Goal: Task Accomplishment & Management: Manage account settings

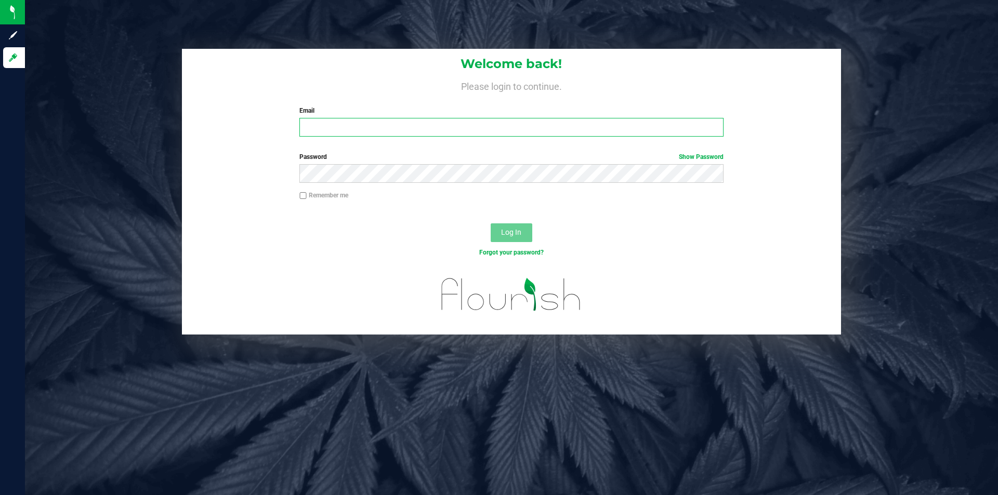
click at [429, 126] on input "Email" at bounding box center [511, 127] width 424 height 19
type input "[EMAIL_ADDRESS][DOMAIN_NAME]"
click at [491, 224] on button "Log In" at bounding box center [512, 233] width 42 height 19
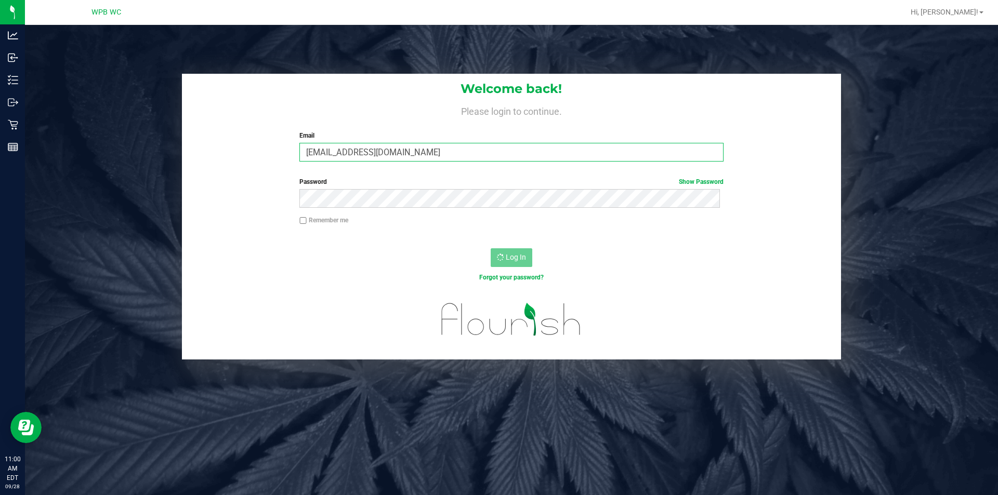
drag, startPoint x: 474, startPoint y: 153, endPoint x: 210, endPoint y: 198, distance: 267.9
click at [210, 198] on form "Welcome back! Please login to continue. Email abeesch@liveparallel.com Required…" at bounding box center [512, 217] width 644 height 286
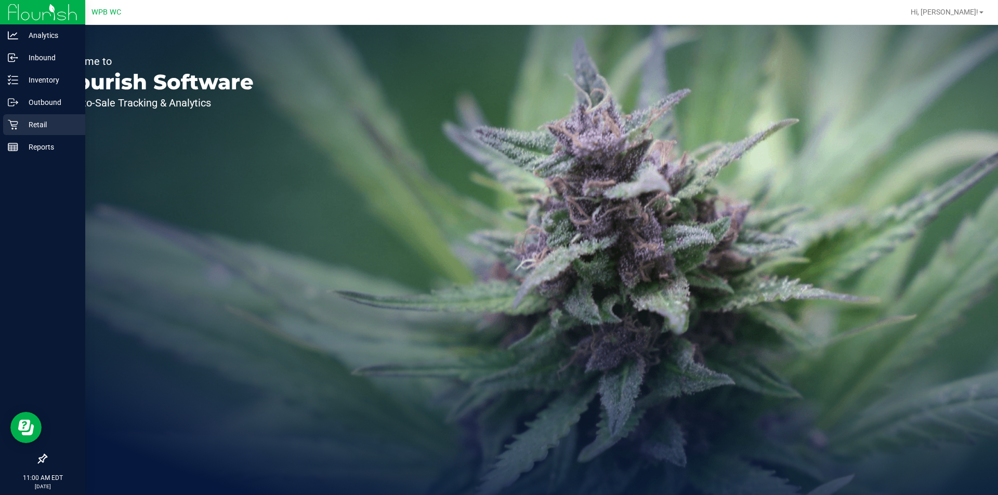
click at [29, 120] on p "Retail" at bounding box center [49, 125] width 62 height 12
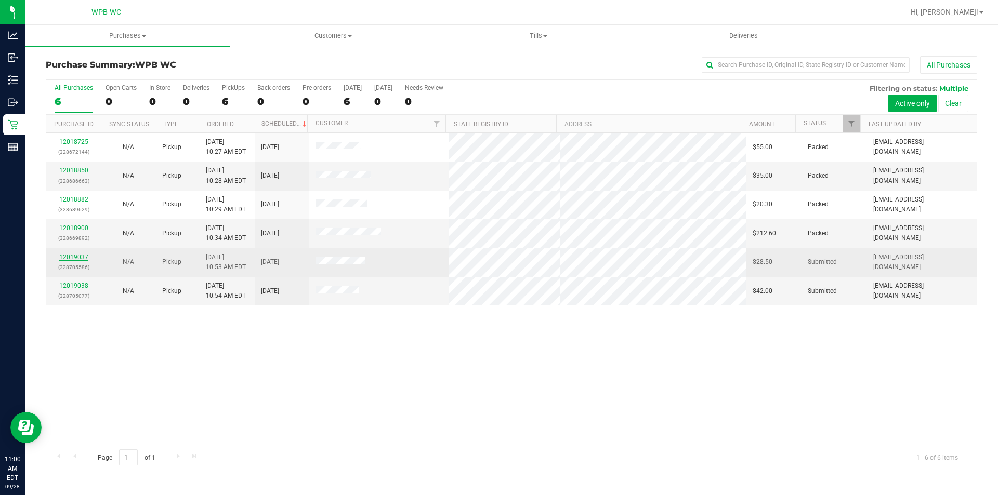
click at [60, 256] on link "12019037" at bounding box center [73, 257] width 29 height 7
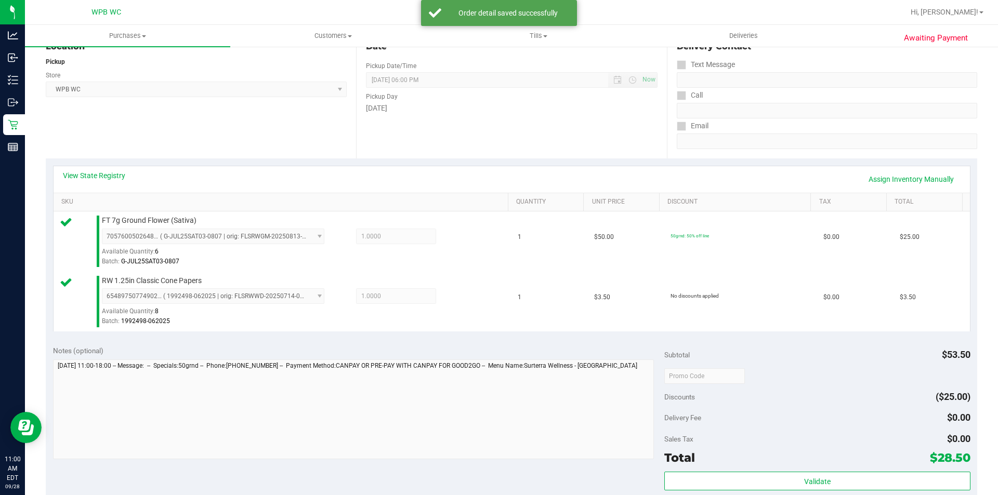
scroll to position [208, 0]
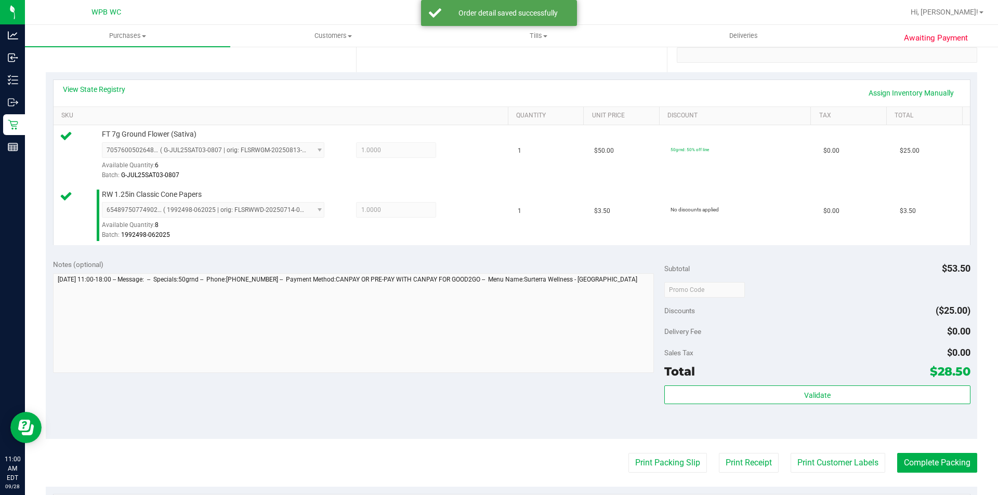
click at [826, 383] on div "Subtotal $53.50 Discounts ($25.00) Delivery Fee $0.00 Sales Tax $0.00 Total $28…" at bounding box center [817, 345] width 306 height 173
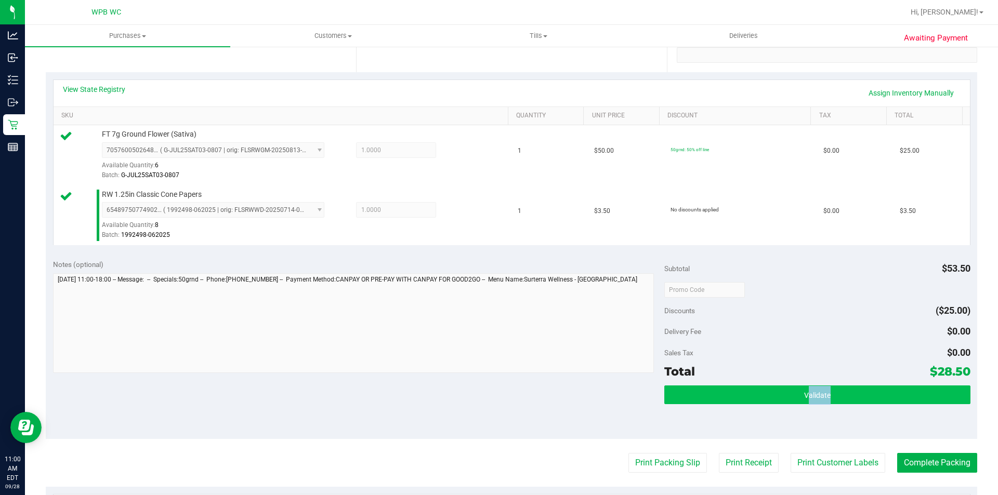
click at [821, 387] on div "Subtotal $53.50 Discounts ($25.00) Delivery Fee $0.00 Sales Tax $0.00 Total $28…" at bounding box center [817, 345] width 306 height 173
click at [804, 393] on span "Validate" at bounding box center [817, 395] width 27 height 8
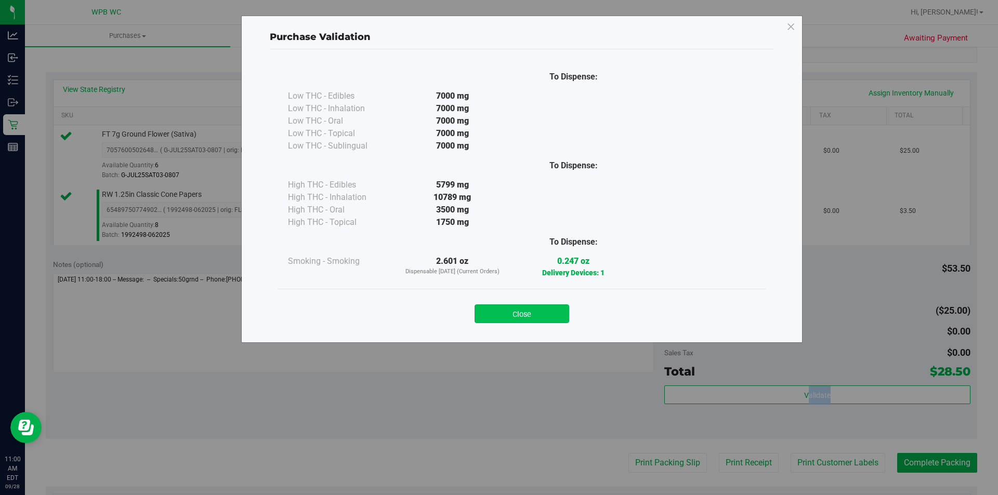
click at [534, 317] on button "Close" at bounding box center [522, 314] width 95 height 19
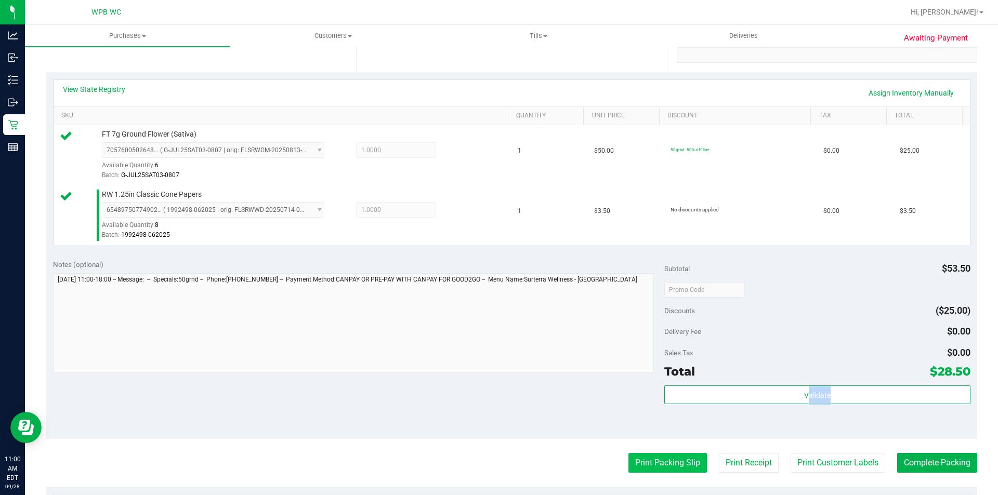
click at [650, 458] on button "Print Packing Slip" at bounding box center [667, 463] width 78 height 20
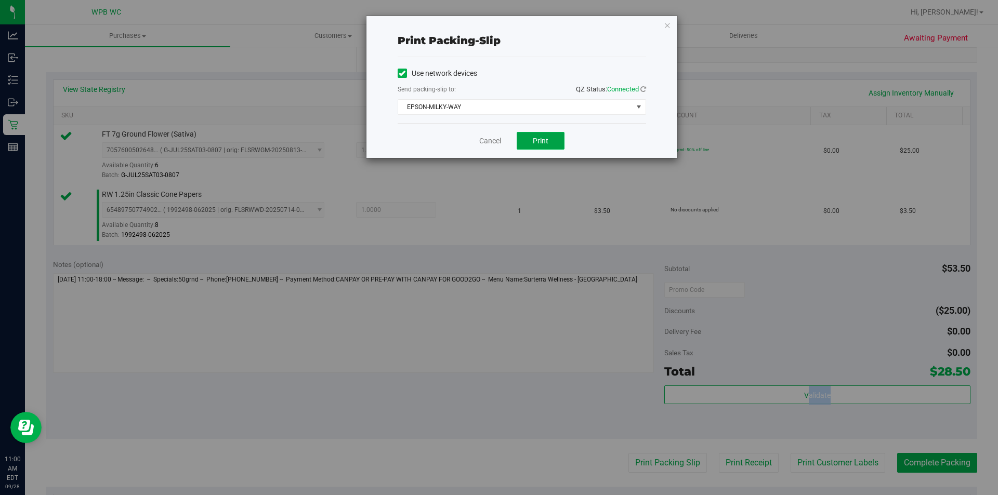
click at [529, 145] on button "Print" at bounding box center [541, 141] width 48 height 18
click at [466, 106] on span "EPSON-MILKY-WAY" at bounding box center [515, 107] width 234 height 15
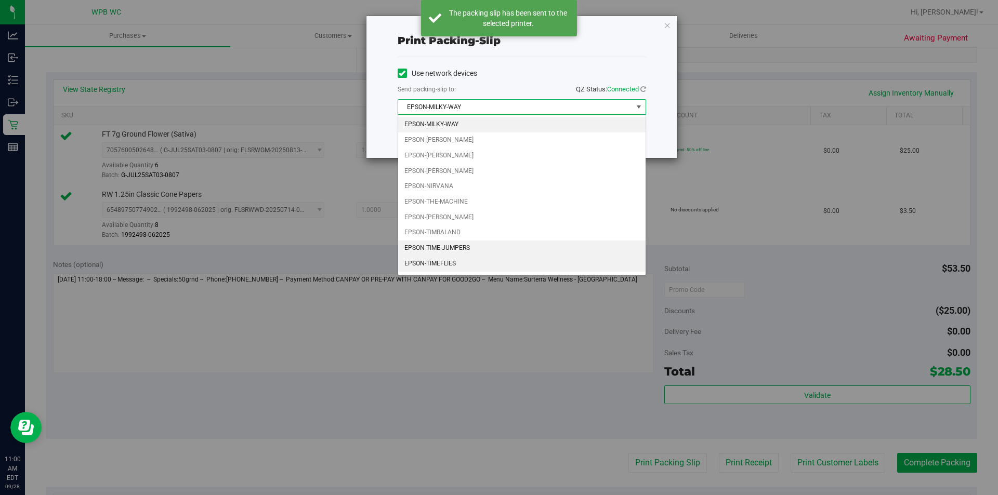
click at [449, 256] on li "EPSON-TIMEFLIES" at bounding box center [521, 264] width 247 height 16
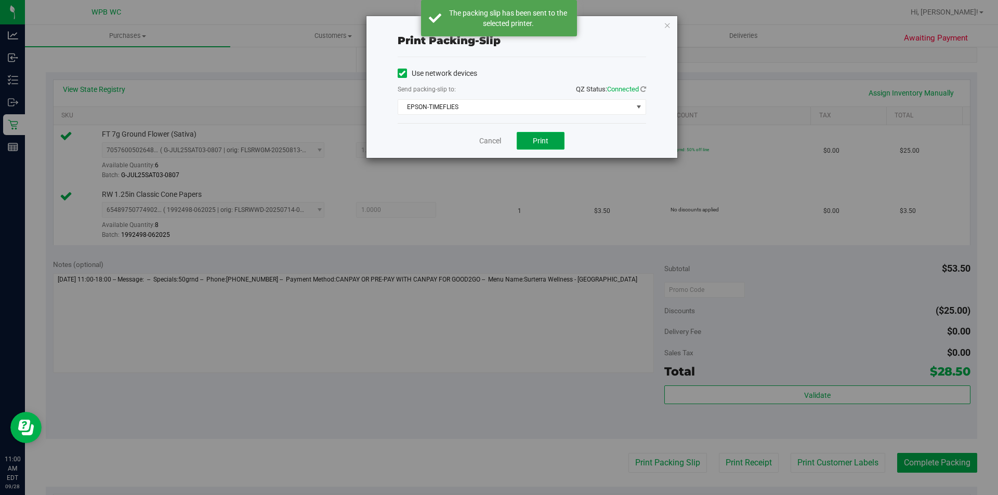
click at [544, 135] on button "Print" at bounding box center [541, 141] width 48 height 18
click at [476, 128] on div "Cancel Print" at bounding box center [522, 140] width 248 height 35
click at [483, 140] on link "Cancel" at bounding box center [490, 141] width 22 height 11
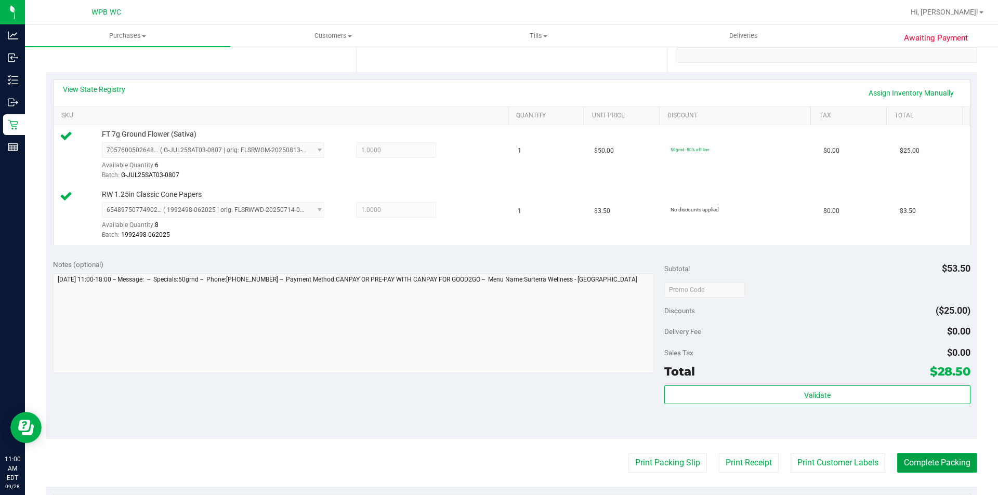
click at [962, 467] on button "Complete Packing" at bounding box center [937, 463] width 80 height 20
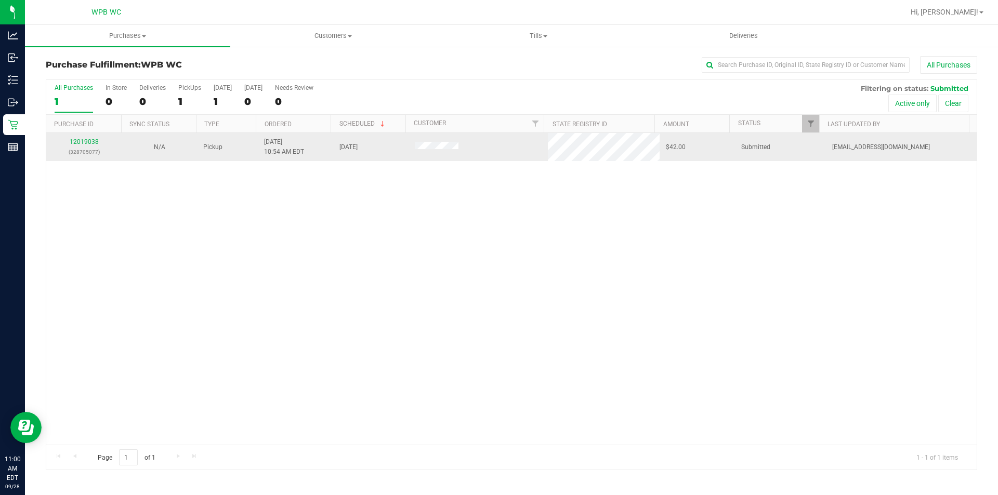
click at [87, 154] on p "(328705077)" at bounding box center [84, 152] width 63 height 10
click at [82, 142] on link "12019038" at bounding box center [84, 141] width 29 height 7
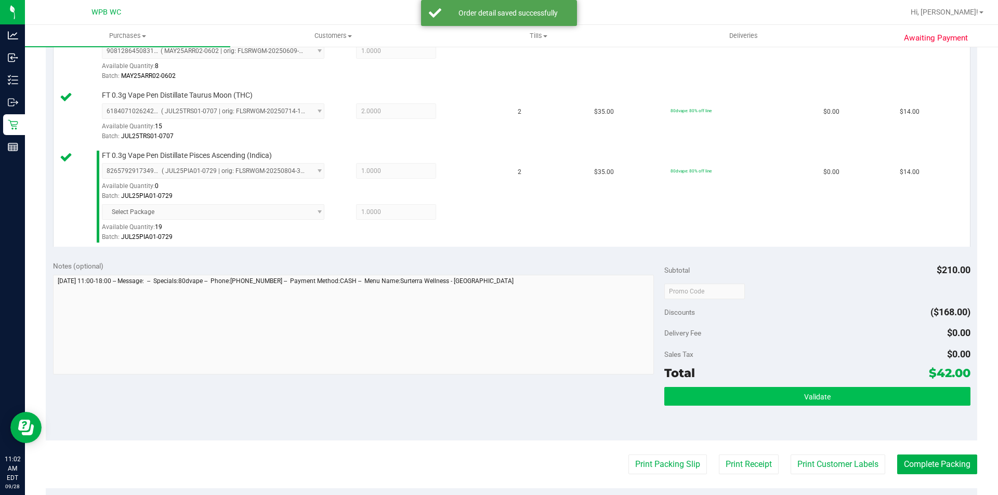
scroll to position [364, 0]
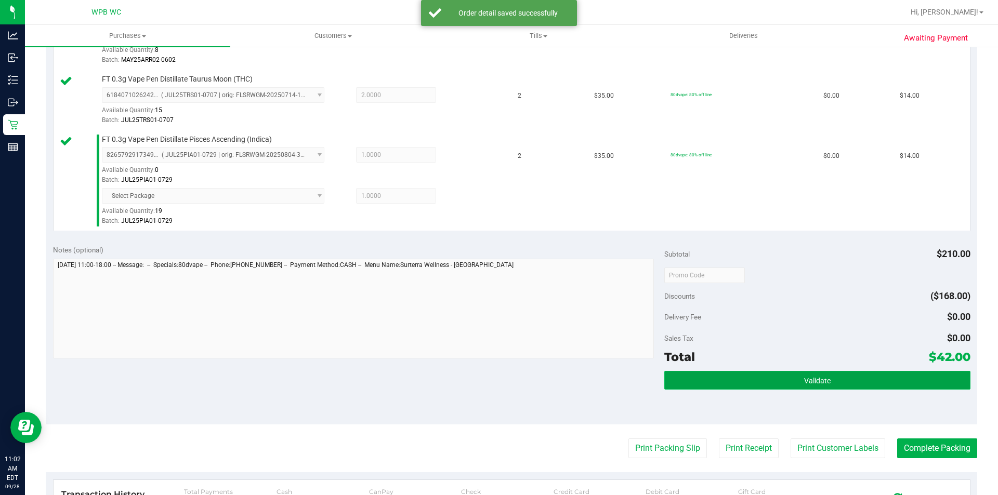
click at [791, 383] on button "Validate" at bounding box center [817, 380] width 306 height 19
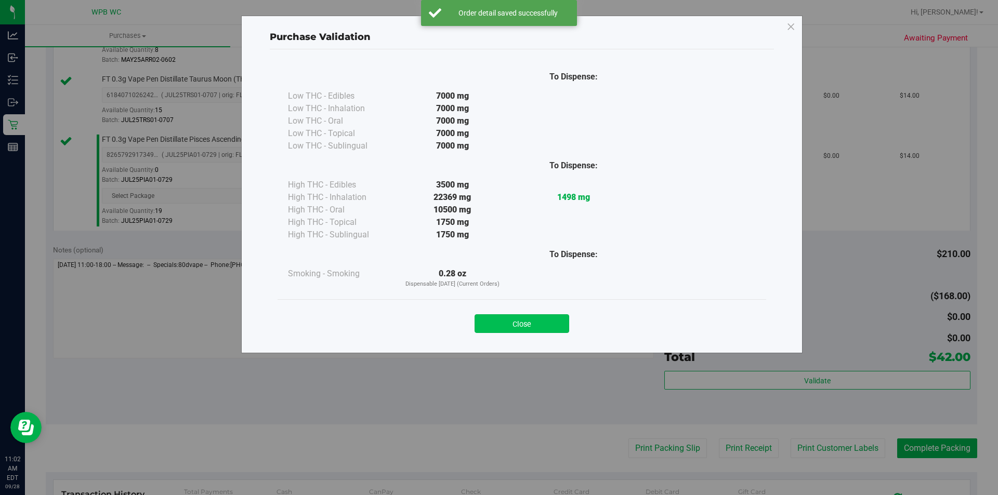
click at [534, 317] on button "Close" at bounding box center [522, 323] width 95 height 19
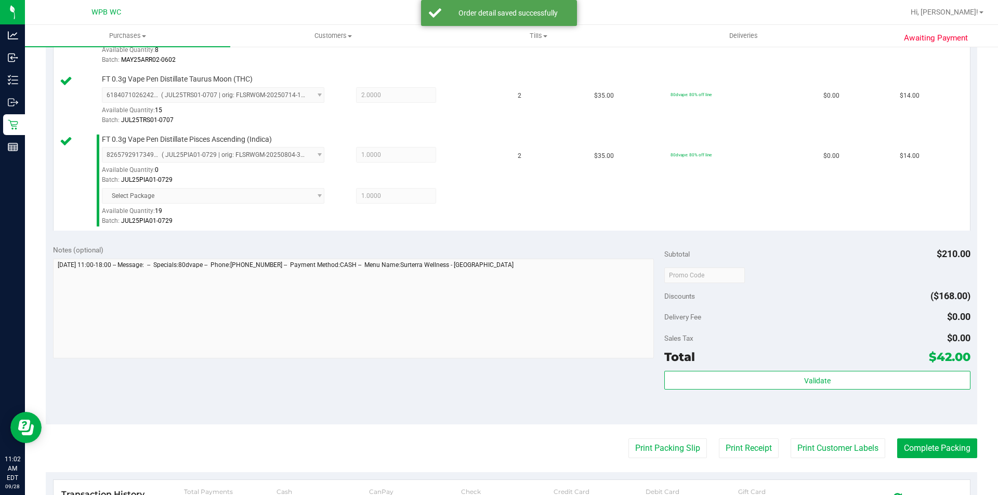
drag, startPoint x: 654, startPoint y: 427, endPoint x: 653, endPoint y: 438, distance: 10.4
click at [653, 436] on purchase-details "Back Edit Purchase Cancel Purchase View Profile # 12019038 BioTrack ID: - Submi…" at bounding box center [512, 179] width 932 height 975
click at [653, 438] on purchase-details "Back Edit Purchase Cancel Purchase View Profile # 12019038 BioTrack ID: - Submi…" at bounding box center [512, 179] width 932 height 975
drag, startPoint x: 652, startPoint y: 445, endPoint x: 649, endPoint y: 462, distance: 16.9
click at [649, 462] on purchase-details "Back Edit Purchase Cancel Purchase View Profile # 12019038 BioTrack ID: - Submi…" at bounding box center [512, 179] width 932 height 975
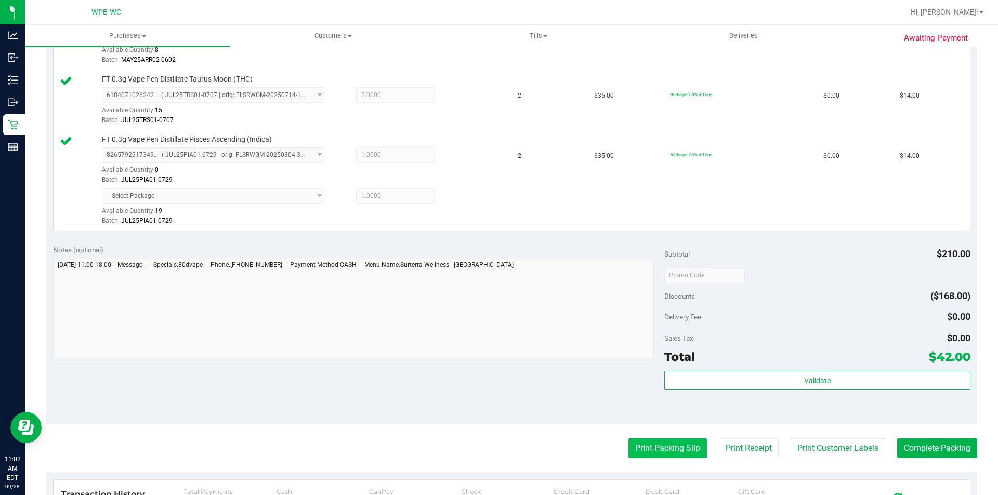
click at [637, 452] on button "Print Packing Slip" at bounding box center [667, 449] width 78 height 20
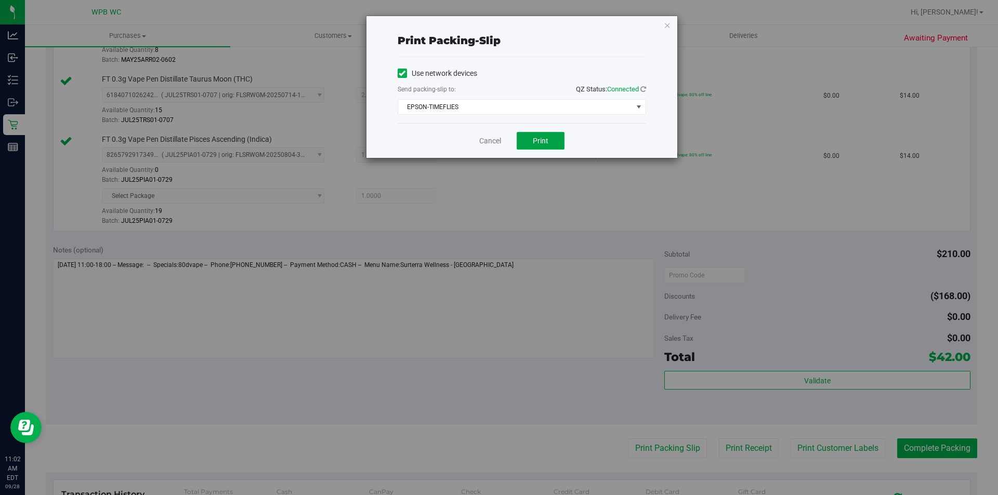
click at [540, 142] on span "Print" at bounding box center [541, 141] width 16 height 8
click at [486, 139] on link "Cancel" at bounding box center [490, 141] width 22 height 11
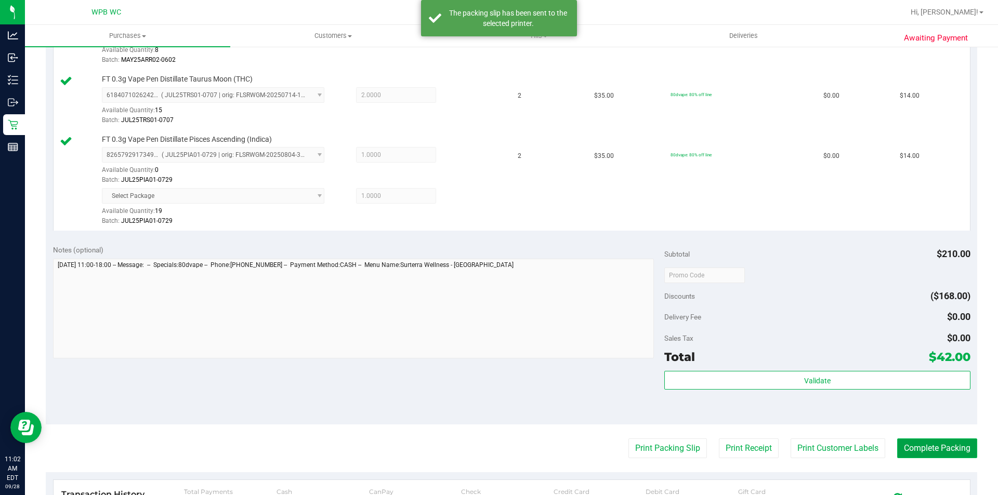
click at [902, 442] on button "Complete Packing" at bounding box center [937, 449] width 80 height 20
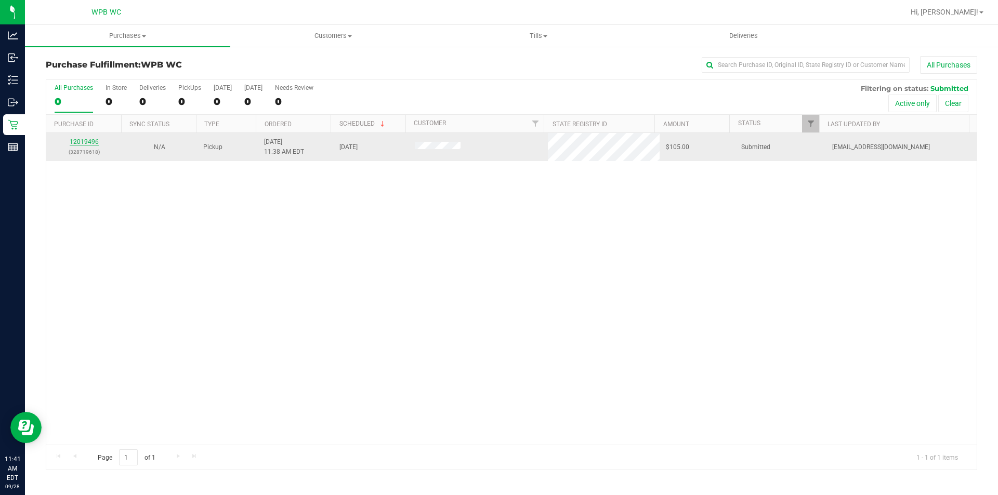
click at [87, 142] on link "12019496" at bounding box center [84, 141] width 29 height 7
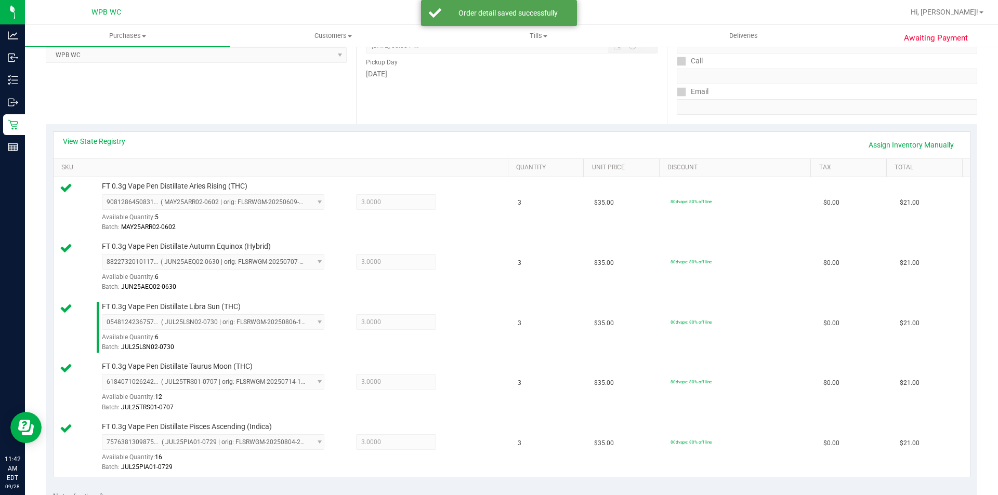
scroll to position [364, 0]
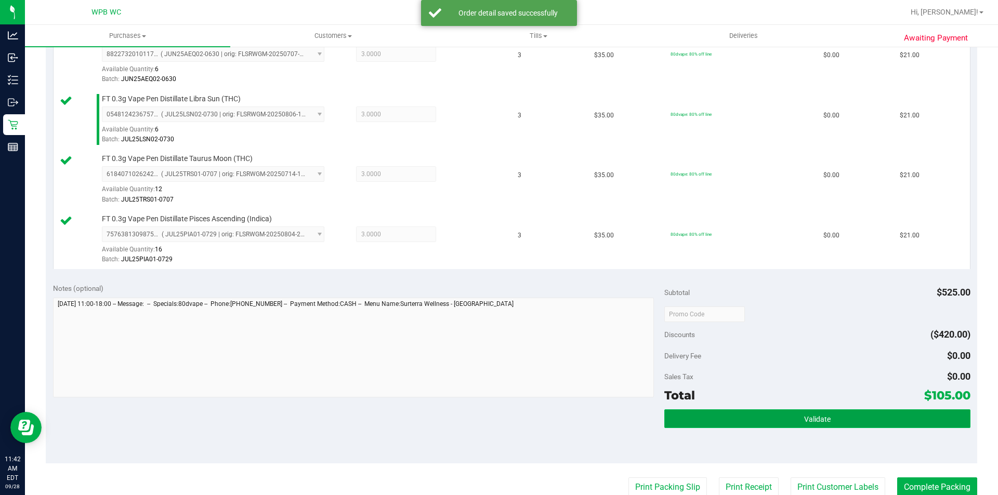
click at [677, 418] on button "Validate" at bounding box center [817, 419] width 306 height 19
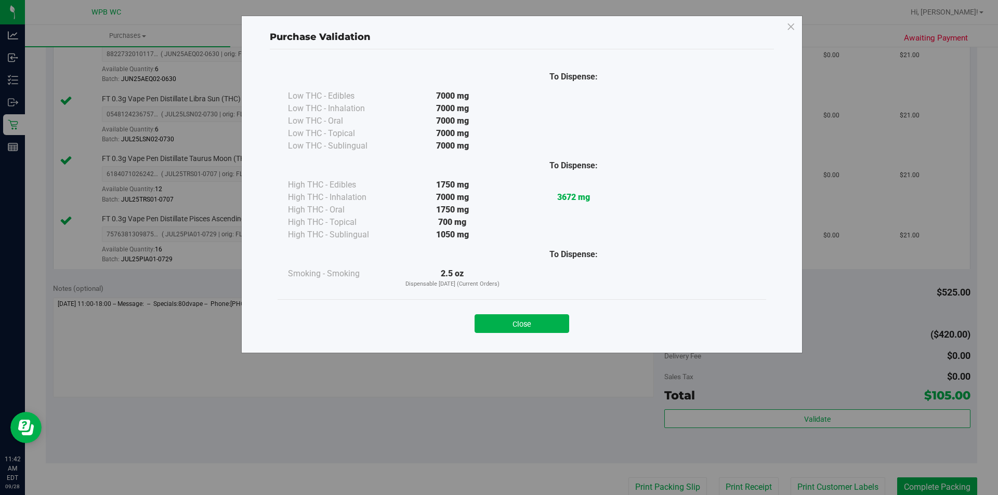
click at [556, 317] on button "Close" at bounding box center [522, 323] width 95 height 19
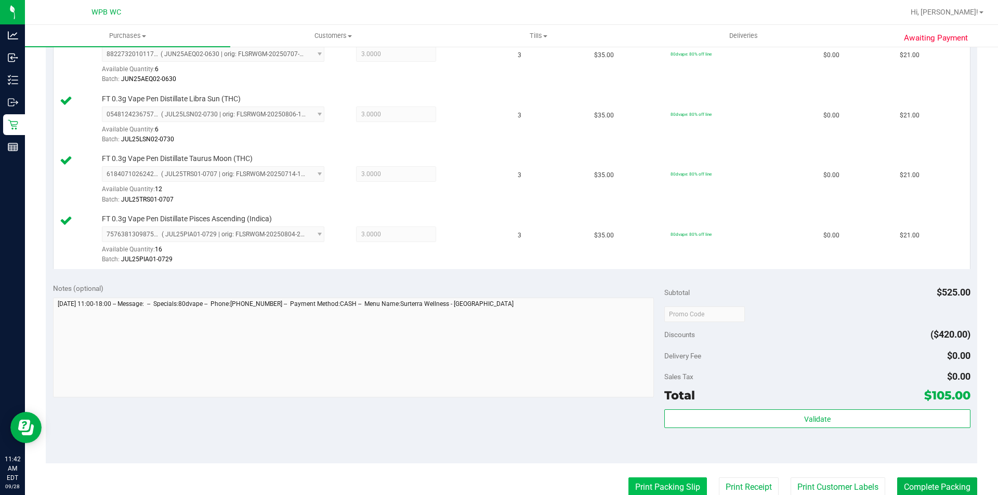
click at [667, 494] on button "Print Packing Slip" at bounding box center [667, 488] width 78 height 20
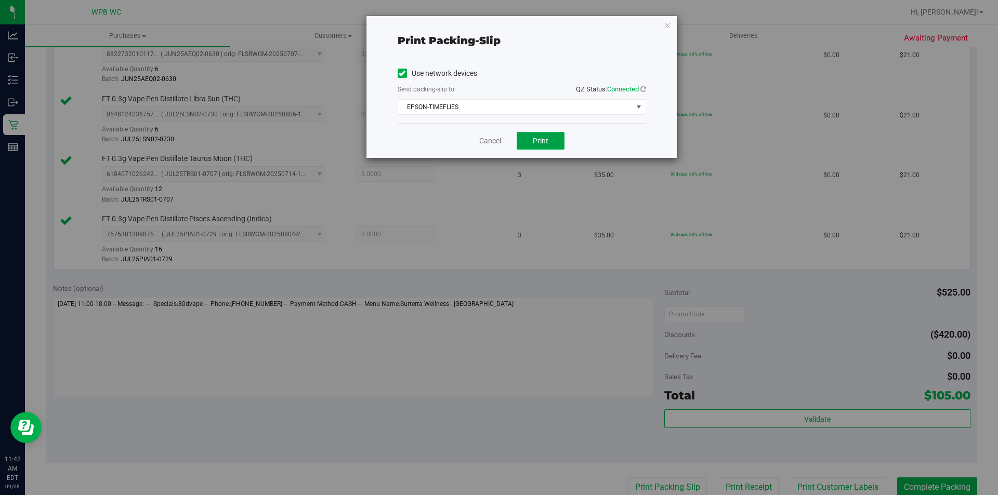
click at [550, 146] on button "Print" at bounding box center [541, 141] width 48 height 18
click at [484, 139] on link "Cancel" at bounding box center [490, 141] width 22 height 11
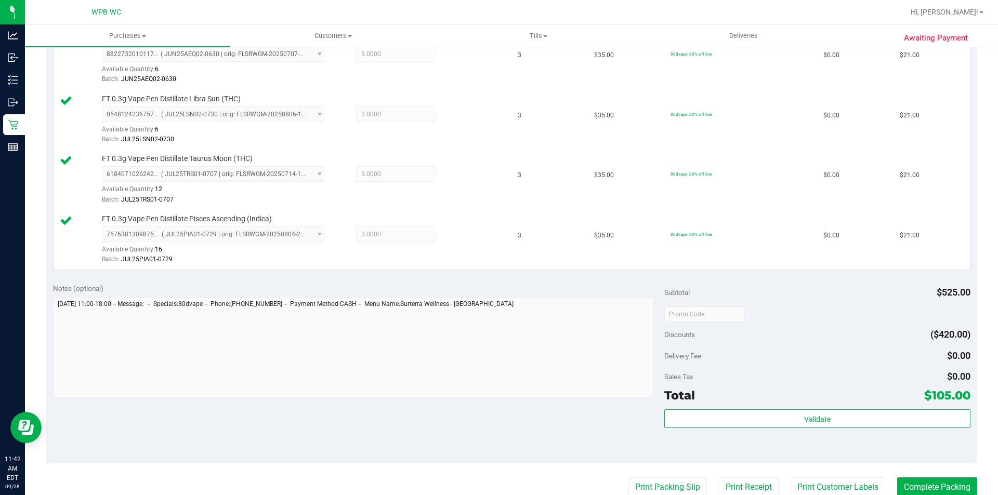
scroll to position [366, 0]
click at [936, 491] on button "Complete Packing" at bounding box center [937, 486] width 80 height 20
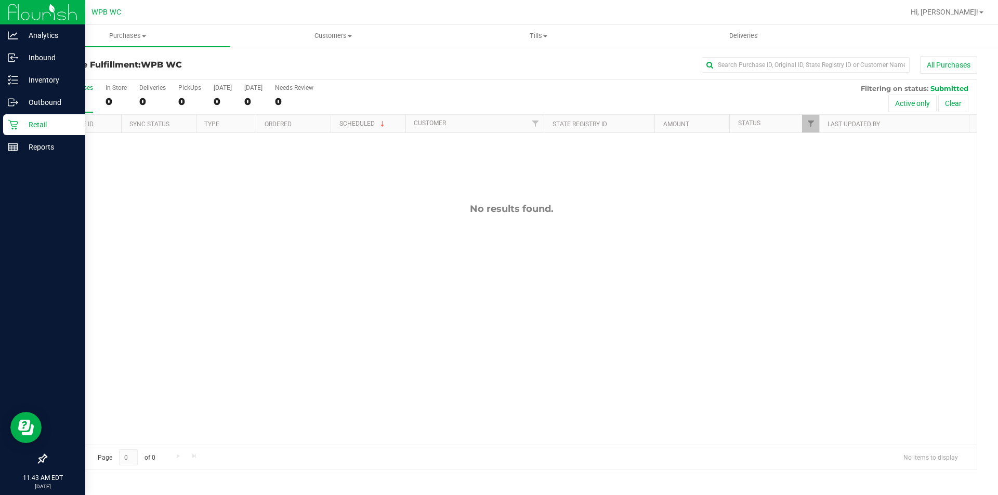
click at [17, 117] on div "Retail" at bounding box center [44, 124] width 82 height 21
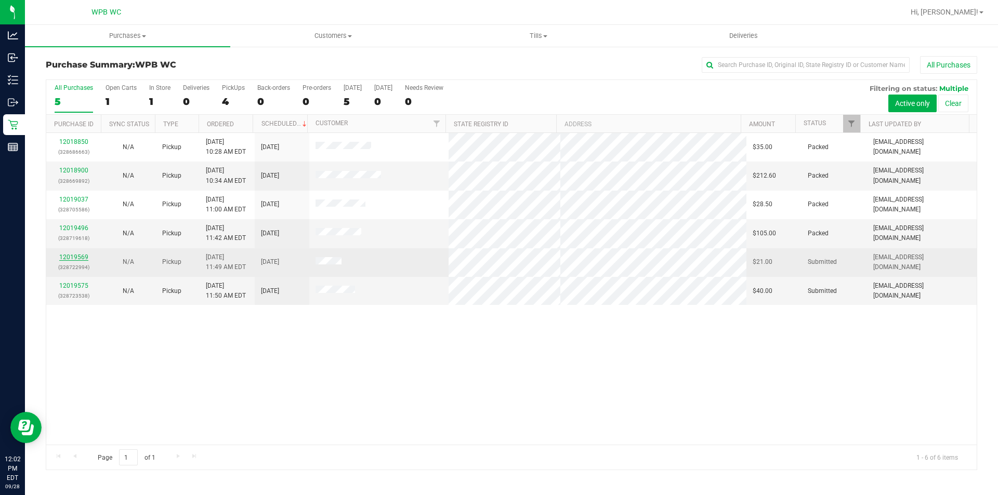
click at [74, 260] on link "12019569" at bounding box center [73, 257] width 29 height 7
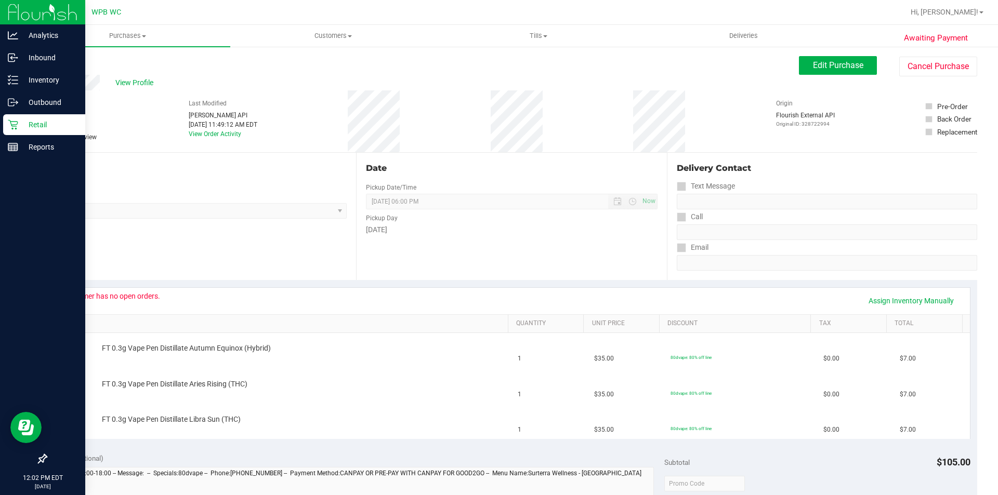
click at [16, 123] on icon at bounding box center [13, 125] width 10 height 10
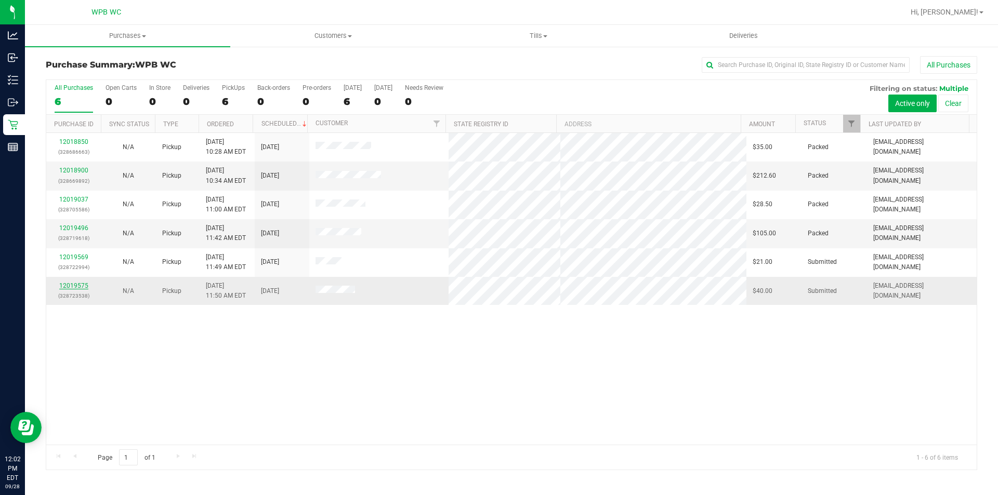
click at [82, 285] on link "12019575" at bounding box center [73, 285] width 29 height 7
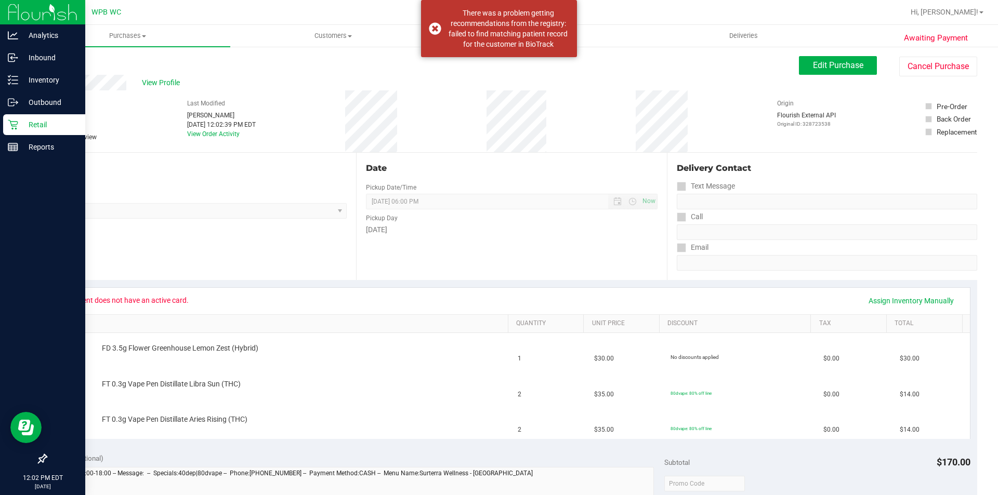
click at [18, 125] on icon at bounding box center [13, 125] width 10 height 10
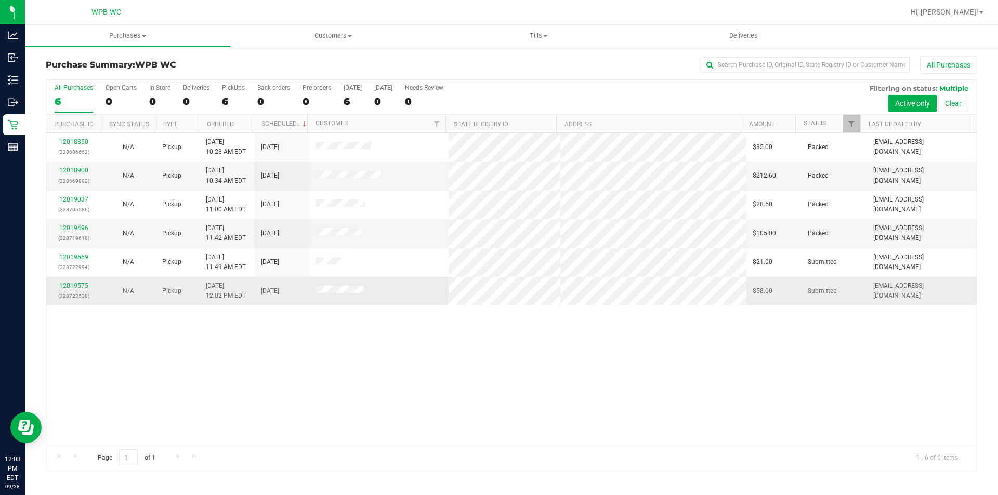
click at [79, 290] on div "12019575 (328723538)" at bounding box center [74, 291] width 42 height 20
click at [82, 282] on link "12019575" at bounding box center [73, 285] width 29 height 7
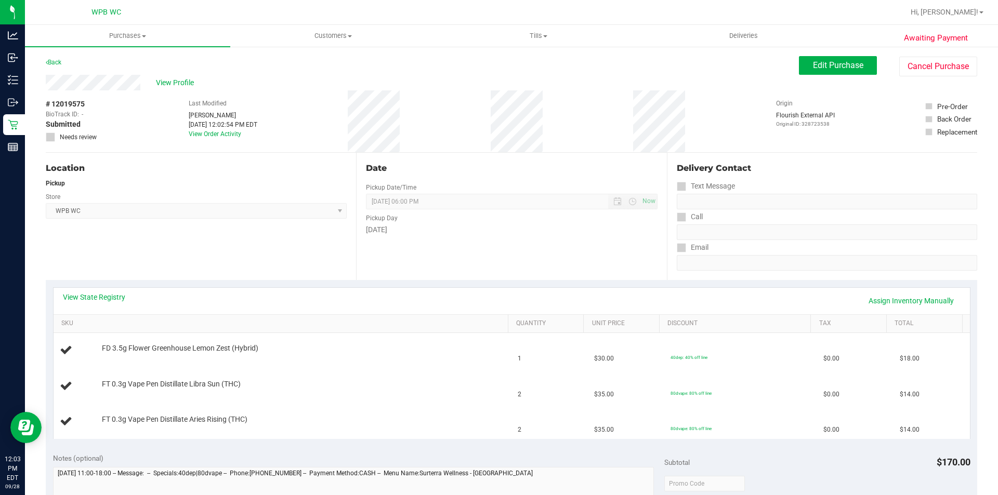
click at [108, 303] on div "View State Registry Assign Inventory Manually" at bounding box center [512, 301] width 898 height 18
click at [93, 292] on link "View State Registry" at bounding box center [94, 297] width 62 height 10
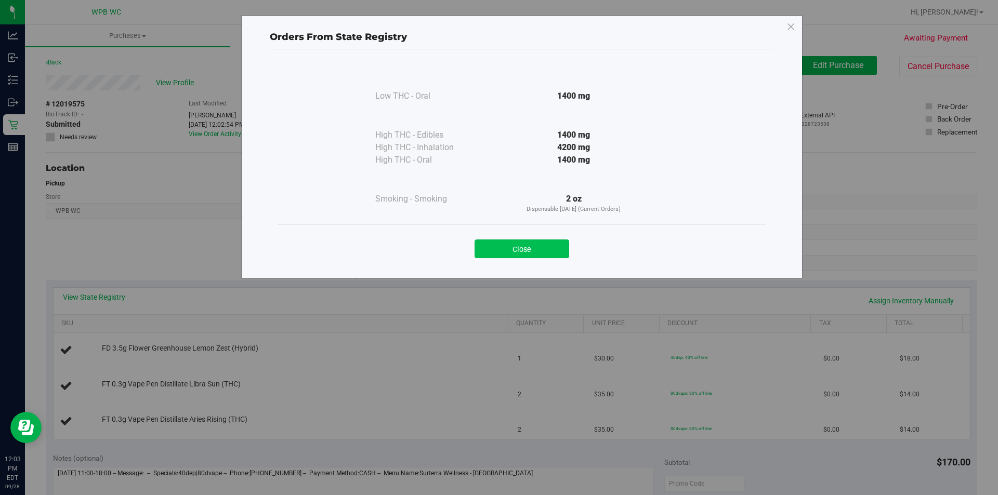
click at [480, 250] on button "Close" at bounding box center [522, 249] width 95 height 19
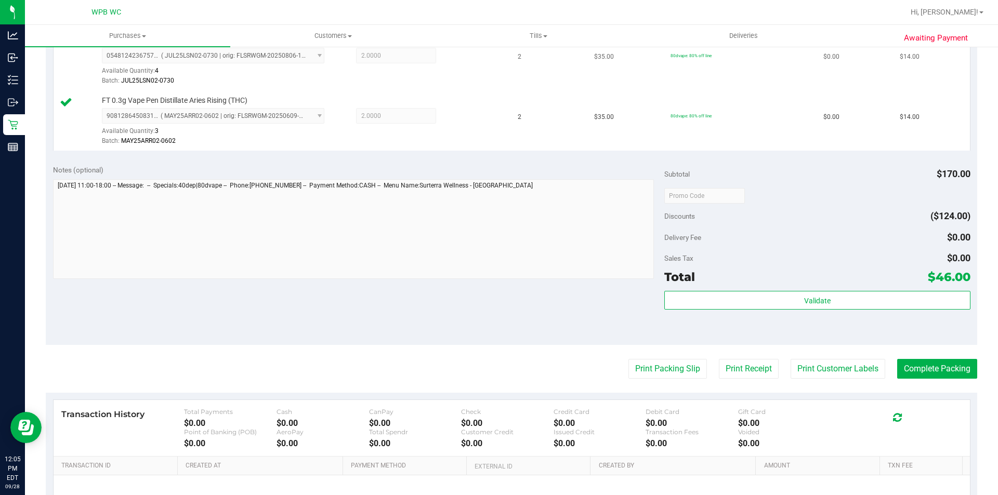
scroll to position [364, 0]
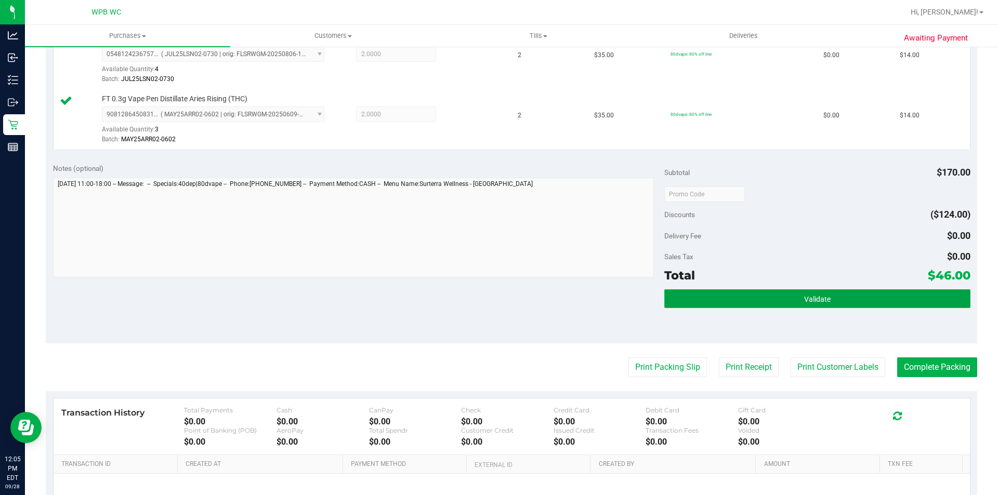
click at [771, 294] on button "Validate" at bounding box center [817, 299] width 306 height 19
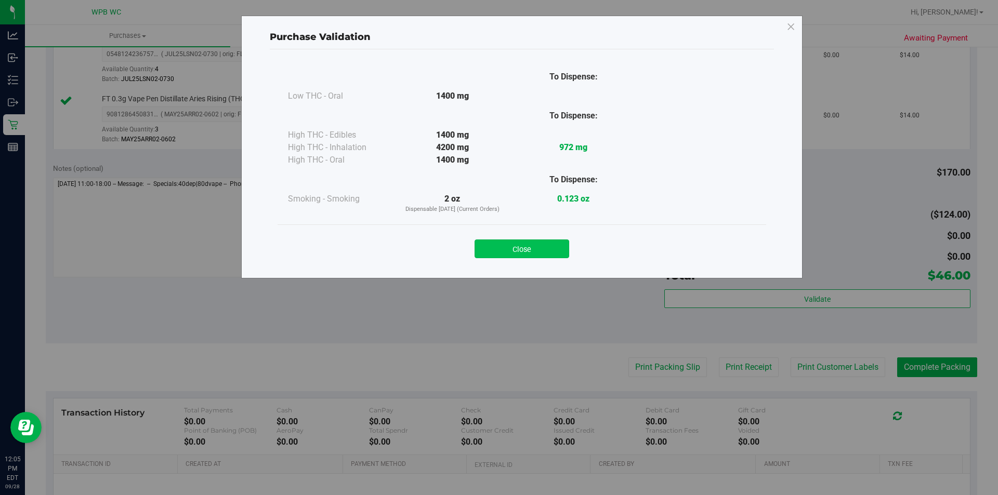
click at [535, 249] on button "Close" at bounding box center [522, 249] width 95 height 19
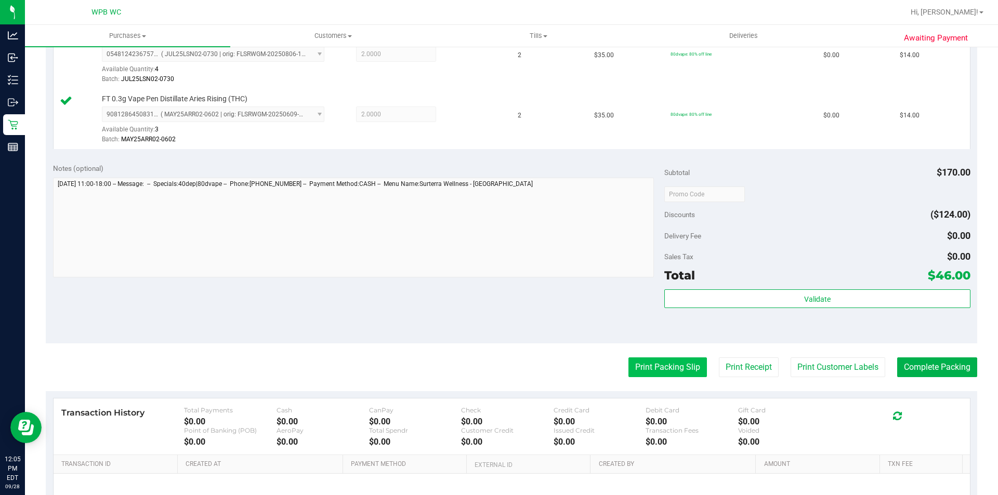
click at [678, 369] on button "Print Packing Slip" at bounding box center [667, 368] width 78 height 20
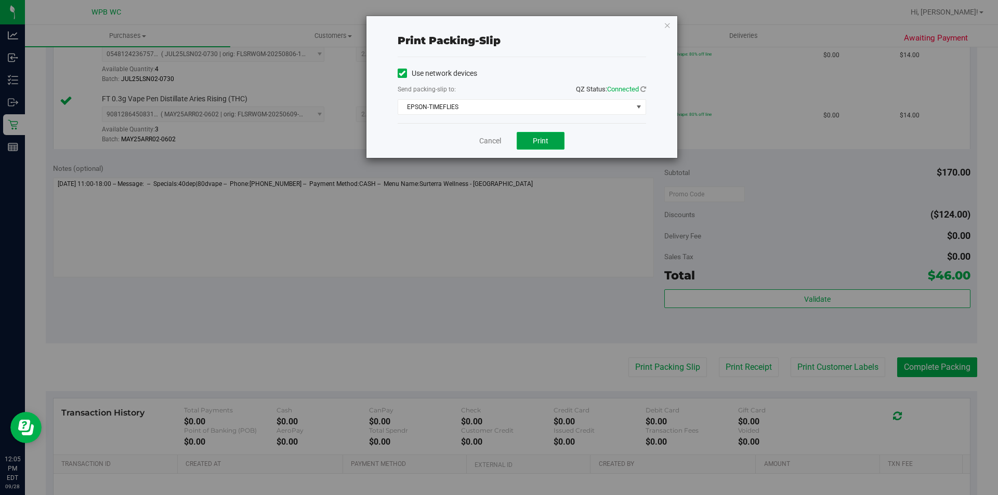
click at [534, 140] on span "Print" at bounding box center [541, 141] width 16 height 8
click at [665, 27] on icon "button" at bounding box center [667, 25] width 7 height 12
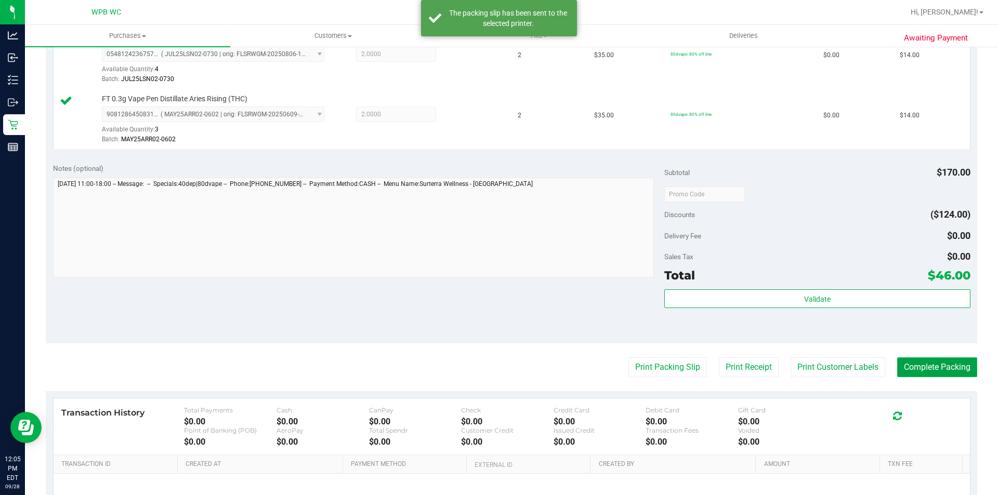
click at [959, 368] on button "Complete Packing" at bounding box center [937, 368] width 80 height 20
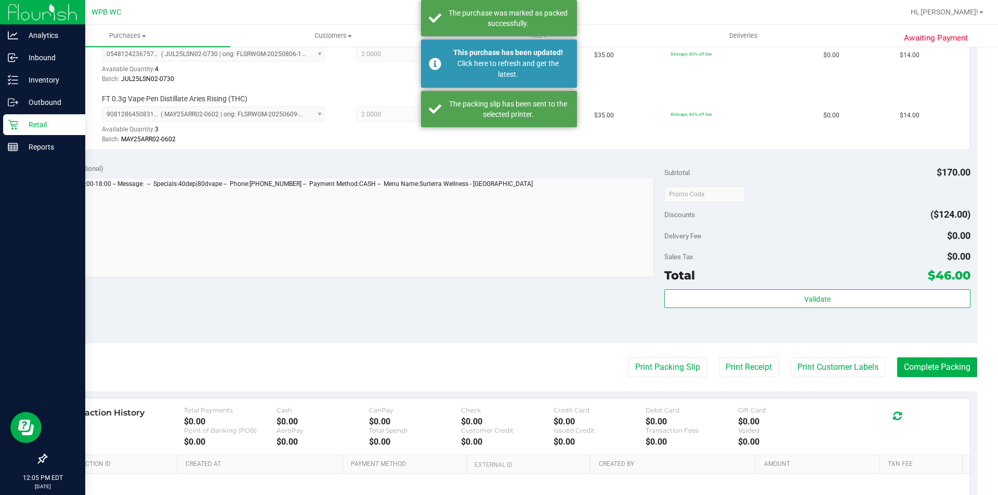
click at [24, 127] on p "Retail" at bounding box center [49, 125] width 62 height 12
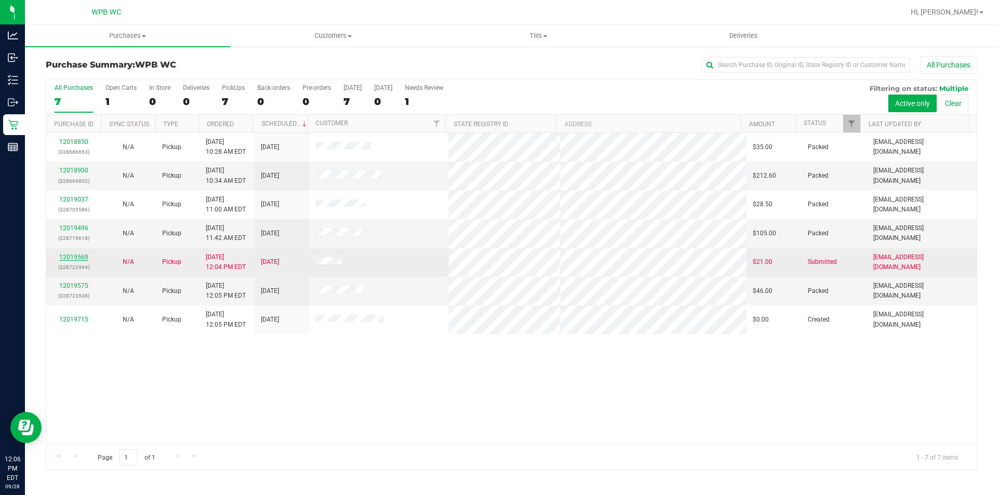
click at [70, 258] on link "12019569" at bounding box center [73, 257] width 29 height 7
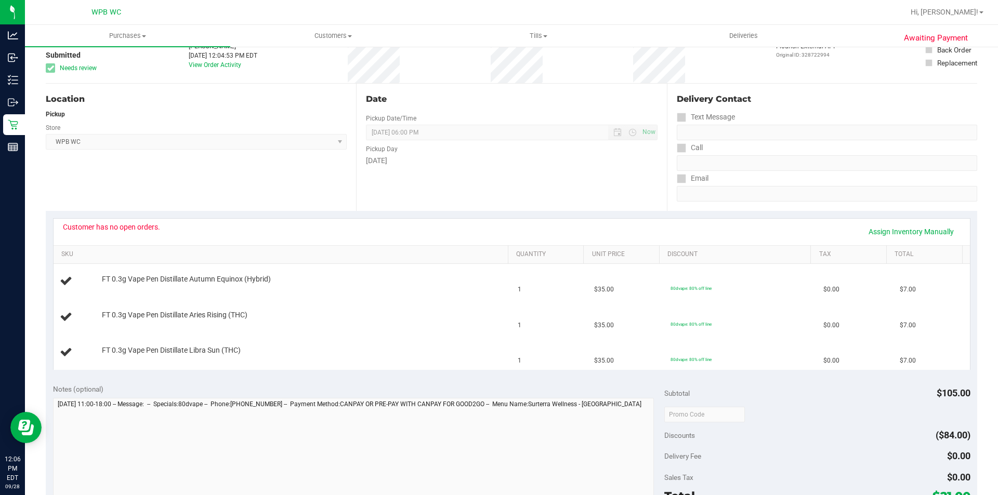
scroll to position [208, 0]
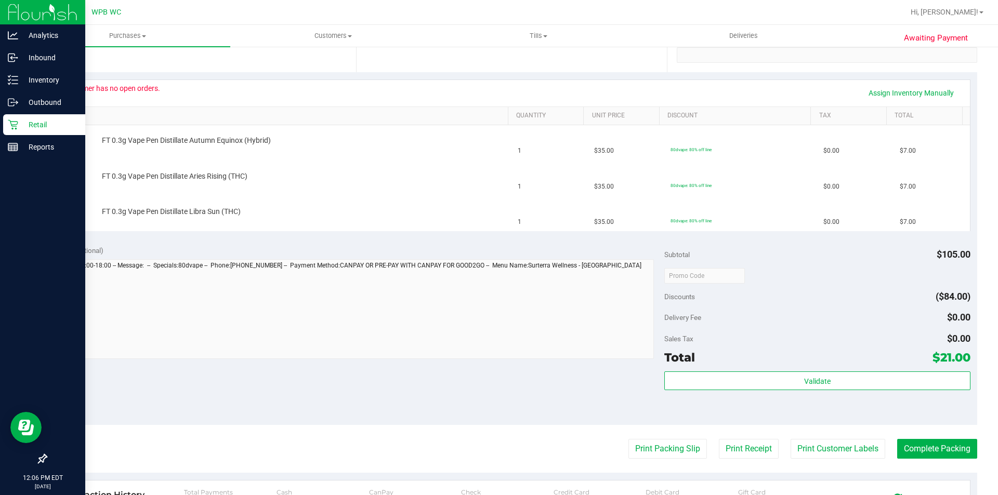
click at [11, 120] on icon at bounding box center [13, 125] width 10 height 10
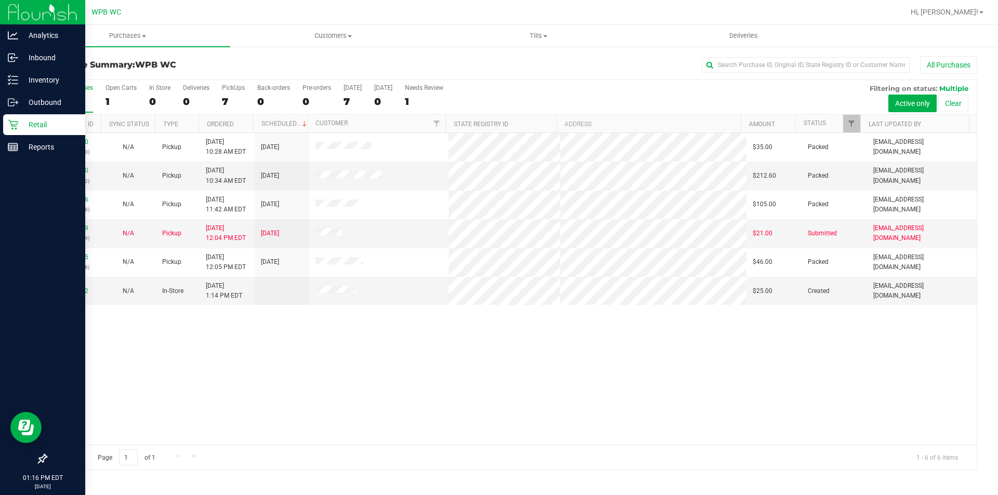
click at [6, 125] on div "Retail" at bounding box center [44, 124] width 82 height 21
click at [9, 126] on icon at bounding box center [13, 125] width 10 height 10
